Goal: Complete application form

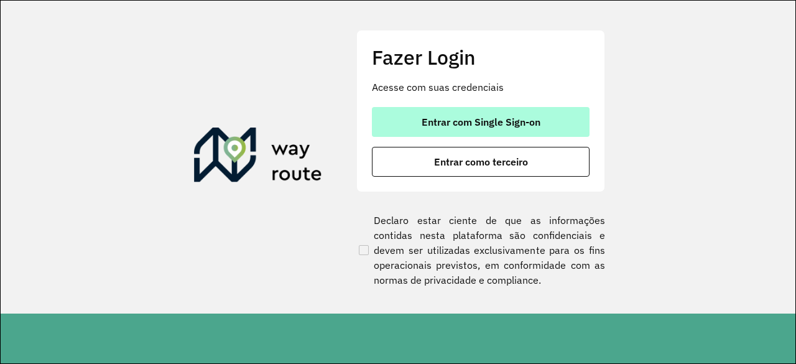
click at [464, 124] on span "Entrar com Single Sign-on" at bounding box center [480, 122] width 119 height 10
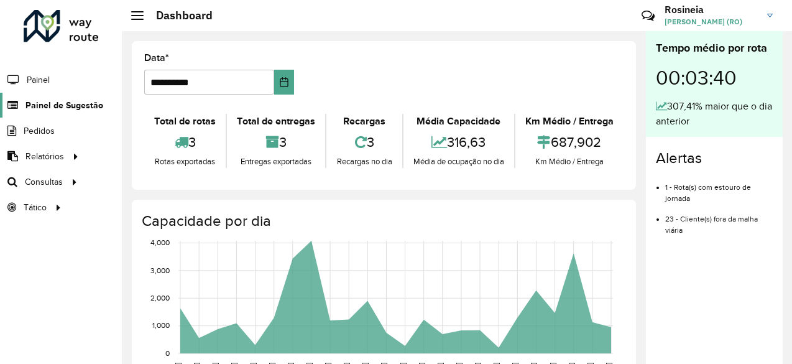
drag, startPoint x: 53, startPoint y: 103, endPoint x: 66, endPoint y: 104, distance: 12.5
click at [53, 102] on span "Painel de Sugestão" at bounding box center [64, 105] width 78 height 13
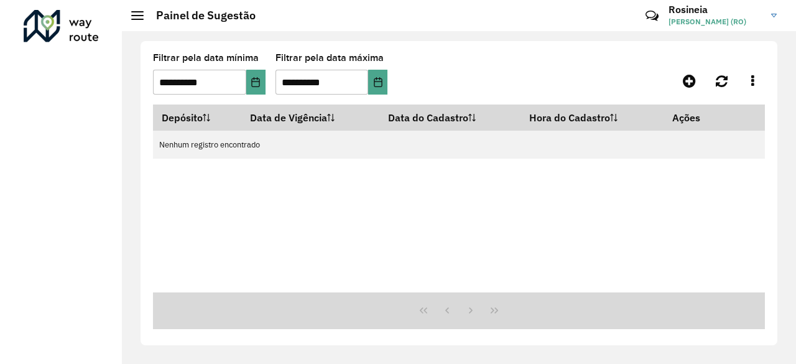
click at [71, 103] on hb-app "**********" at bounding box center [398, 182] width 796 height 364
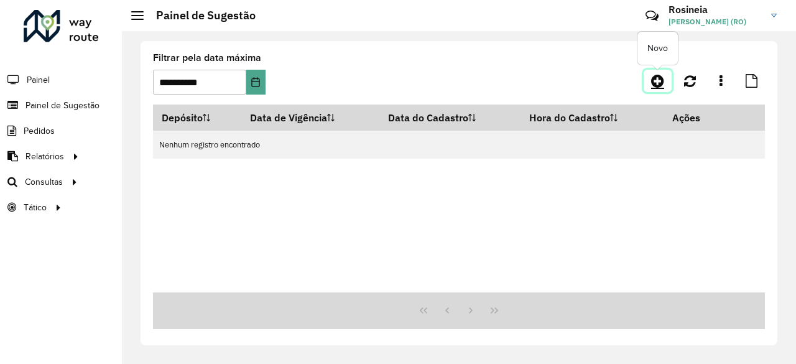
click at [659, 80] on icon at bounding box center [657, 80] width 13 height 15
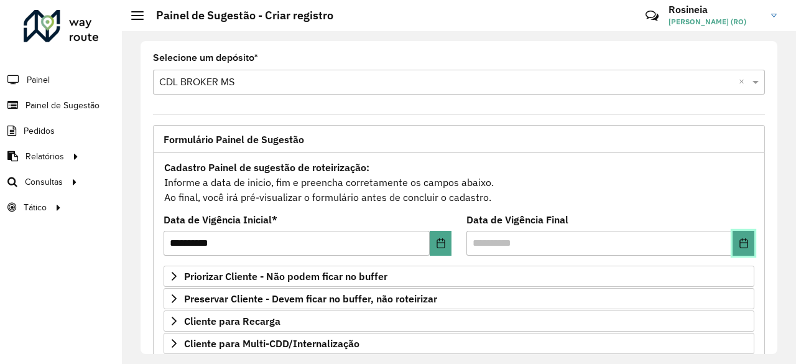
click at [742, 243] on icon "Choose Date" at bounding box center [744, 243] width 10 height 10
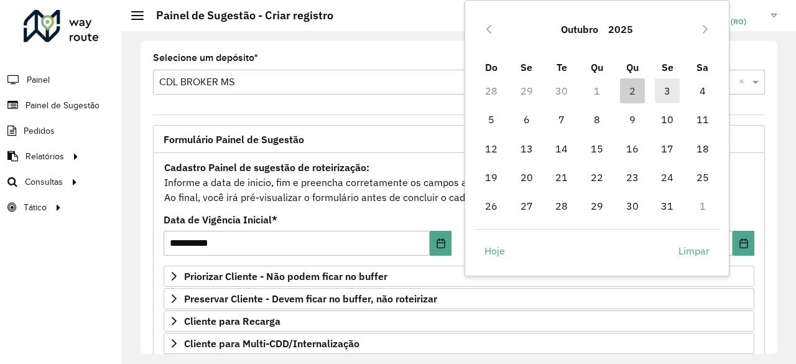
click at [669, 96] on span "3" at bounding box center [667, 90] width 25 height 25
type input "**********"
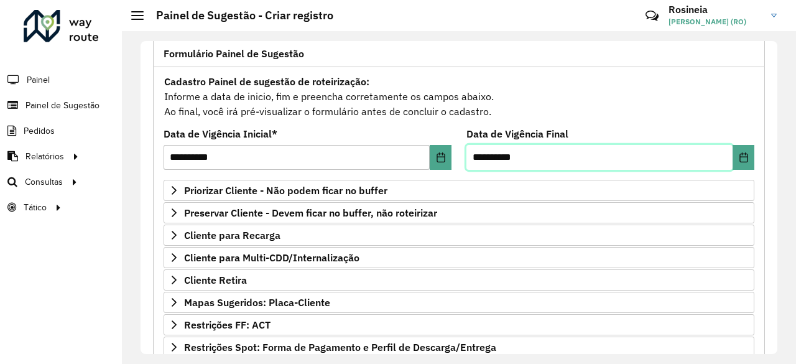
scroll to position [186, 0]
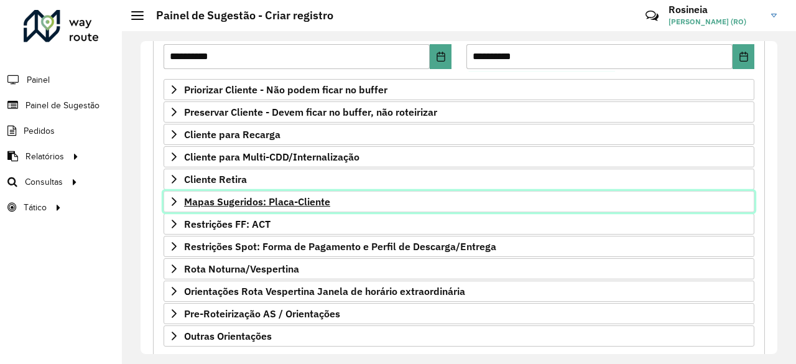
click at [290, 196] on span "Mapas Sugeridos: Placa-Cliente" at bounding box center [257, 201] width 146 height 10
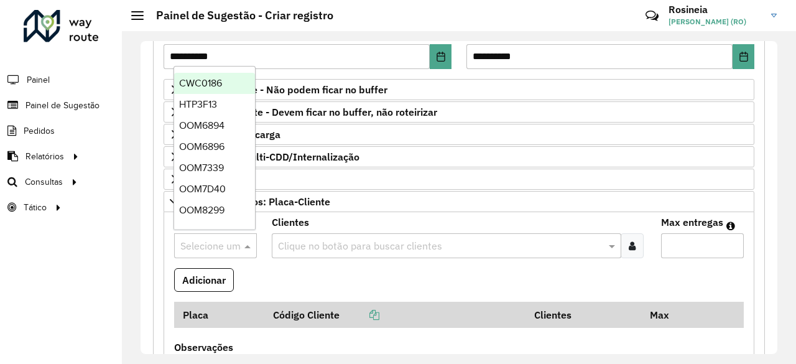
click at [216, 239] on input "text" at bounding box center [202, 246] width 45 height 15
type input "**"
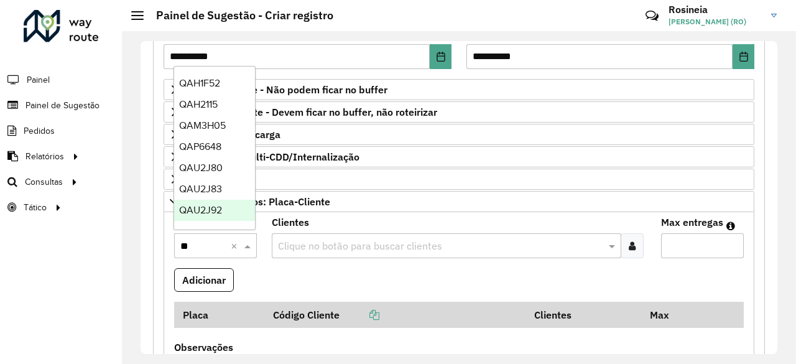
click at [215, 213] on span "QAU2J92" at bounding box center [200, 210] width 43 height 11
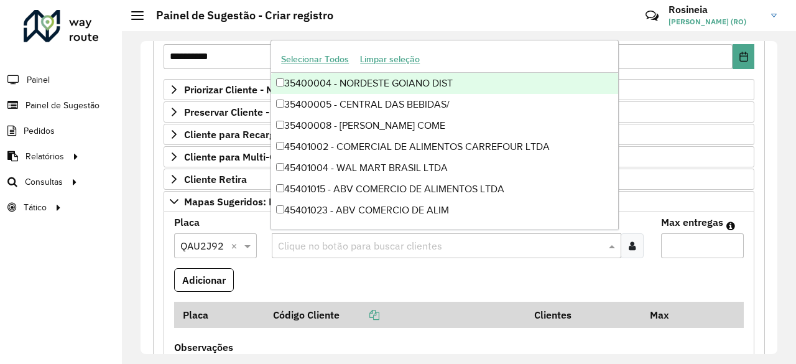
click at [324, 244] on input "text" at bounding box center [440, 246] width 331 height 15
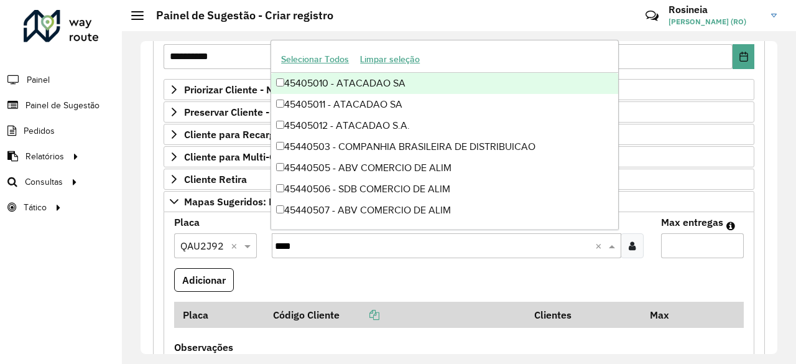
type input "*****"
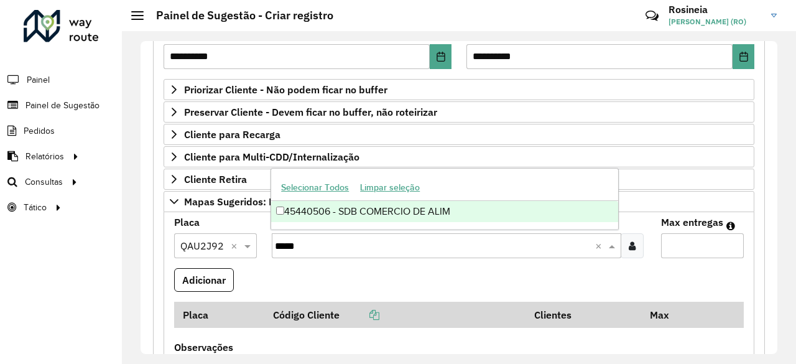
click at [390, 216] on div "45440506 - SDB COMERCIO DE ALIM" at bounding box center [444, 211] width 347 height 21
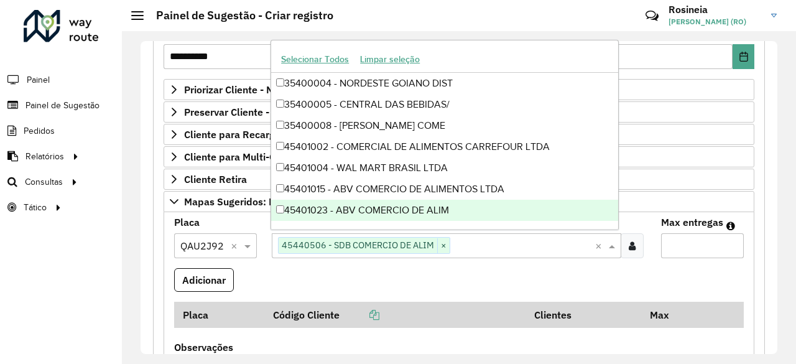
click at [679, 241] on input "Max entregas" at bounding box center [702, 245] width 83 height 25
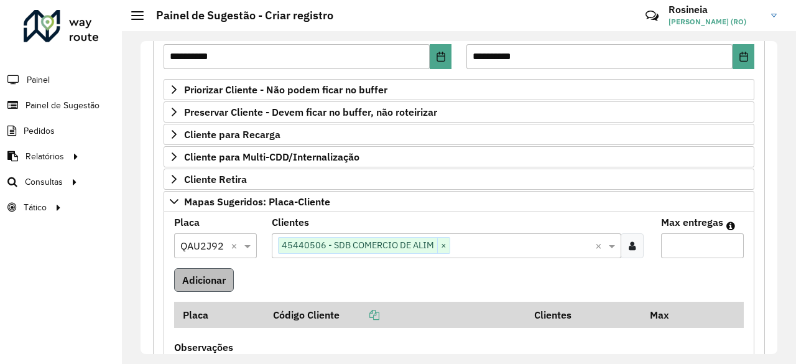
type input "*"
drag, startPoint x: 195, startPoint y: 279, endPoint x: 207, endPoint y: 257, distance: 24.2
click at [195, 279] on button "Adicionar" at bounding box center [204, 280] width 60 height 24
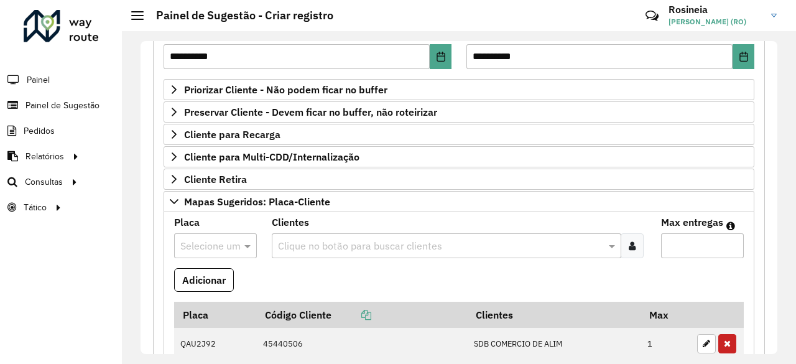
click at [206, 241] on input "text" at bounding box center [202, 246] width 45 height 15
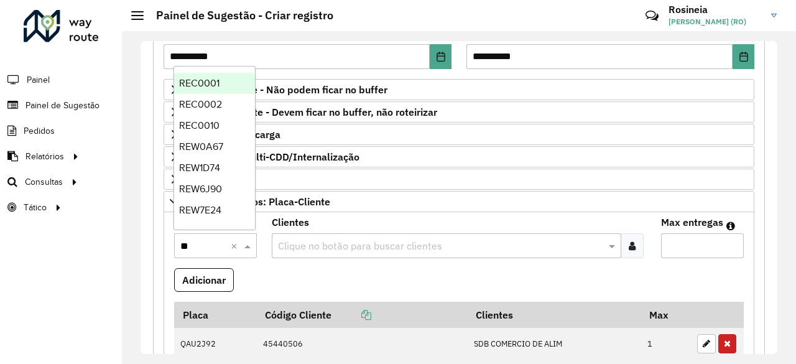
type input "***"
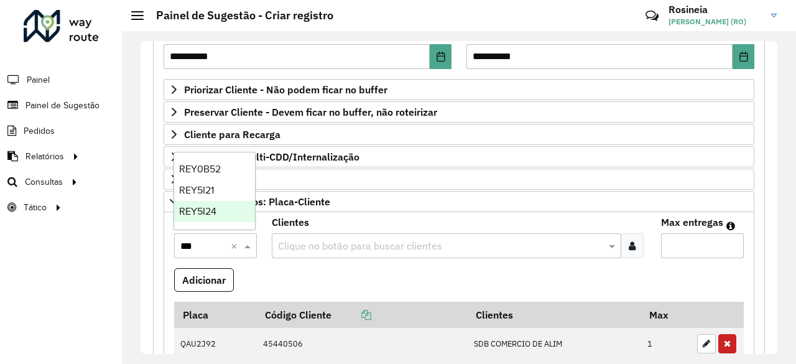
drag, startPoint x: 229, startPoint y: 214, endPoint x: 298, endPoint y: 232, distance: 71.3
click at [229, 214] on div "REY5I24" at bounding box center [214, 211] width 81 height 21
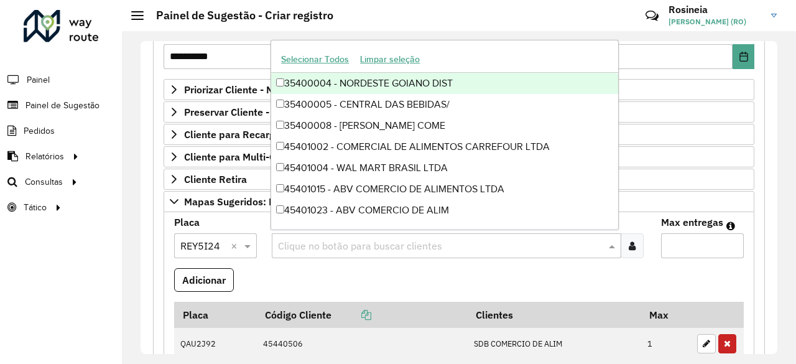
click at [311, 242] on input "text" at bounding box center [440, 246] width 331 height 15
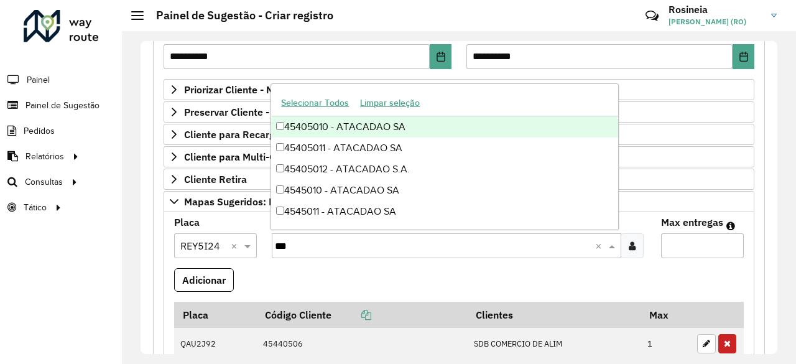
type input "****"
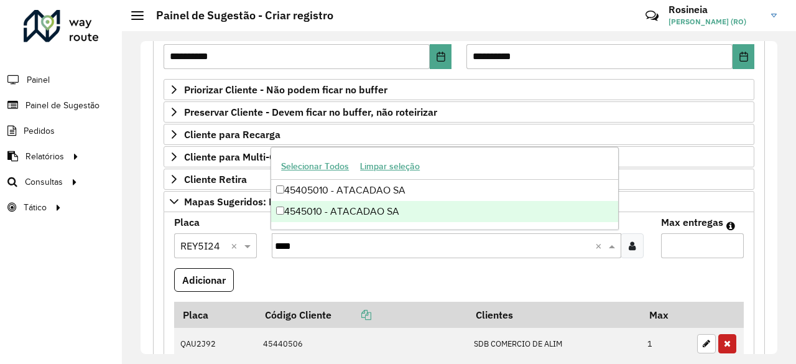
click at [389, 209] on div "4545010 - ATACADAO SA" at bounding box center [444, 211] width 347 height 21
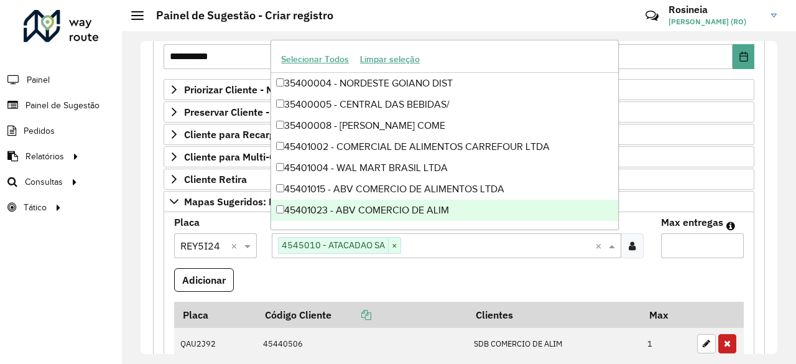
click at [705, 239] on input "Max entregas" at bounding box center [702, 245] width 83 height 25
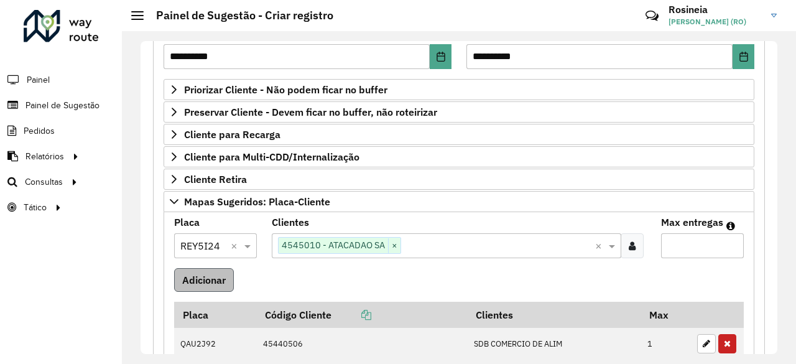
type input "*"
drag, startPoint x: 208, startPoint y: 273, endPoint x: 209, endPoint y: 280, distance: 7.0
click at [206, 275] on button "Adicionar" at bounding box center [204, 280] width 60 height 24
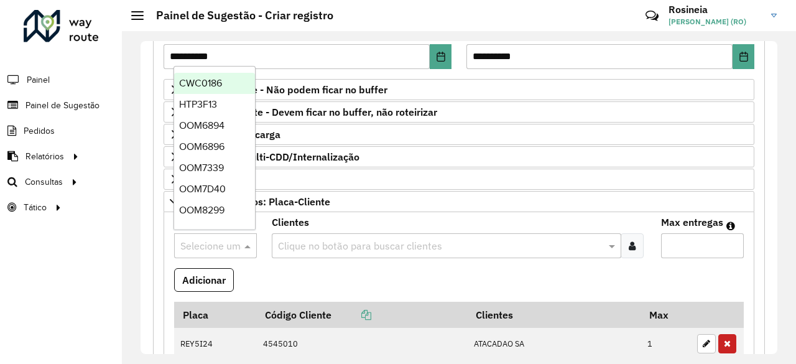
click at [203, 241] on input "text" at bounding box center [202, 246] width 45 height 15
type input "*"
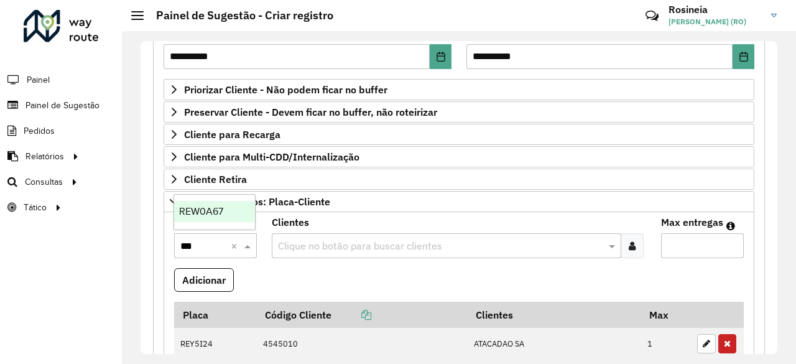
type input "****"
click at [199, 203] on div "REW0A67" at bounding box center [214, 211] width 81 height 21
click at [285, 244] on input "text" at bounding box center [440, 246] width 331 height 15
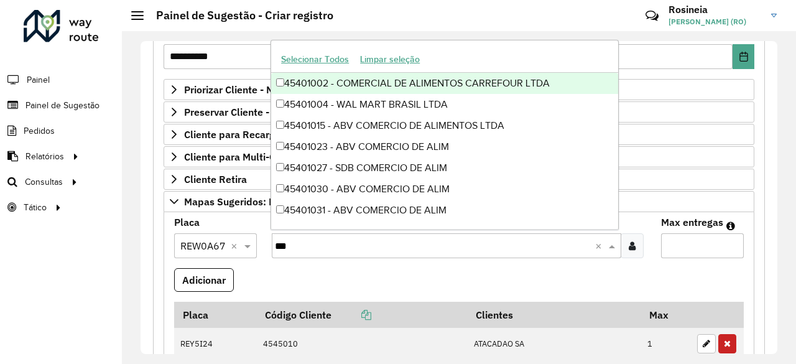
type input "****"
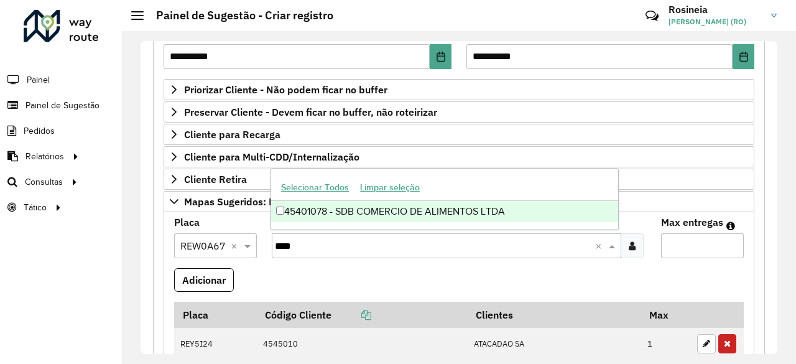
click at [431, 213] on div "45401078 - SDB COMERCIO DE ALIMENTOS LTDA" at bounding box center [444, 211] width 347 height 21
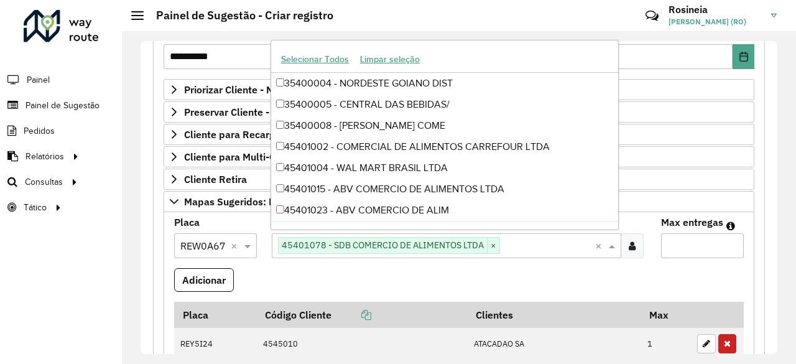
click at [681, 244] on input "Max entregas" at bounding box center [702, 245] width 83 height 25
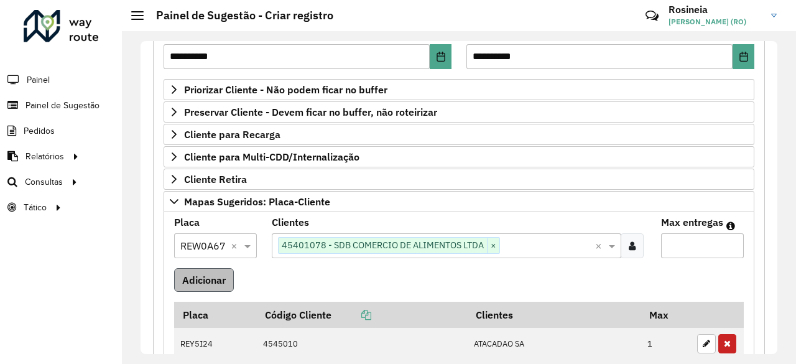
type input "*"
drag, startPoint x: 198, startPoint y: 278, endPoint x: 297, endPoint y: 291, distance: 100.3
click at [198, 279] on button "Adicionar" at bounding box center [204, 280] width 60 height 24
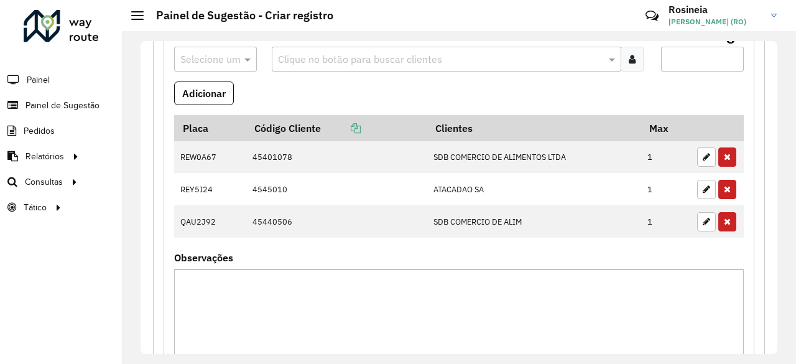
scroll to position [497, 0]
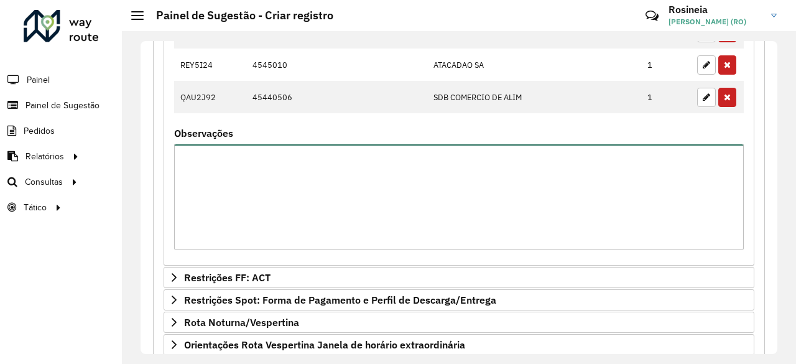
click at [293, 188] on textarea "Observações" at bounding box center [458, 196] width 569 height 105
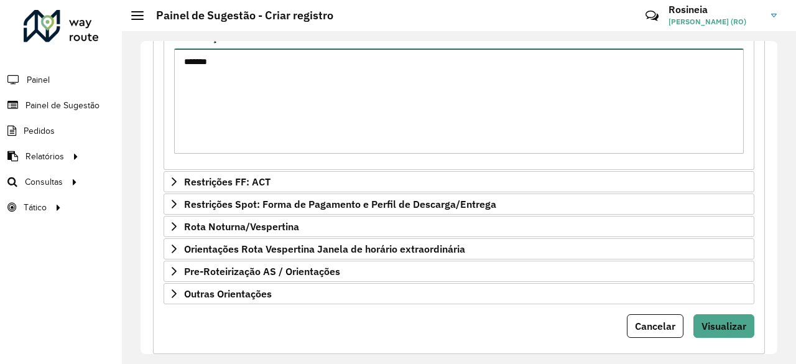
scroll to position [610, 0]
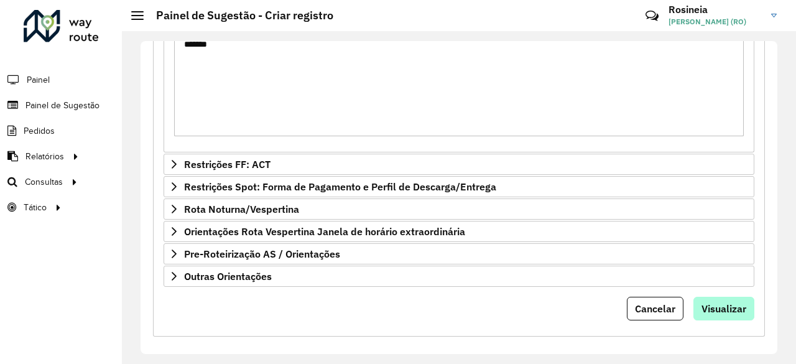
type textarea "*******"
click at [728, 304] on span "Visualizar" at bounding box center [723, 308] width 45 height 12
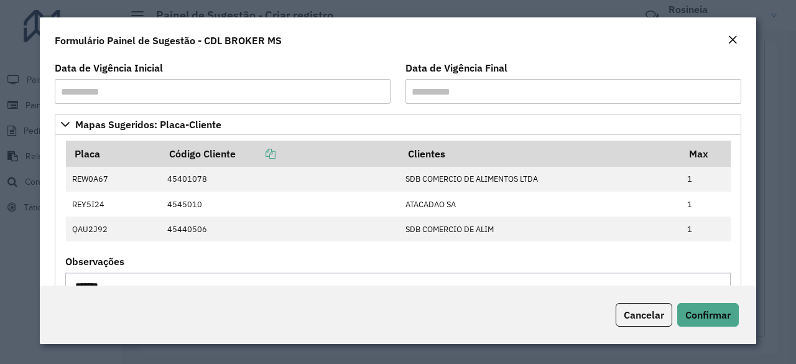
scroll to position [123, 0]
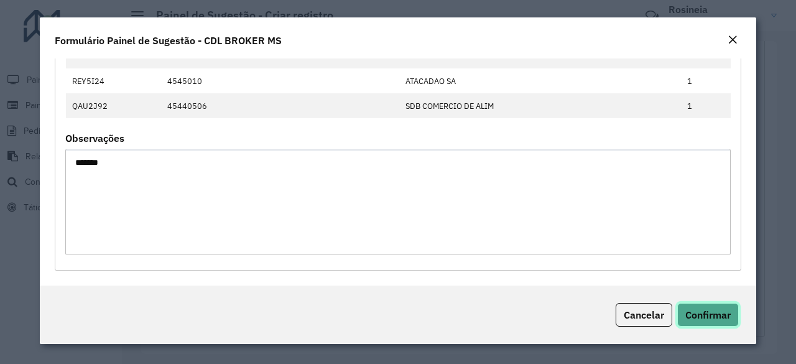
click at [715, 310] on span "Confirmar" at bounding box center [707, 314] width 45 height 12
